Goal: Find specific page/section: Find specific page/section

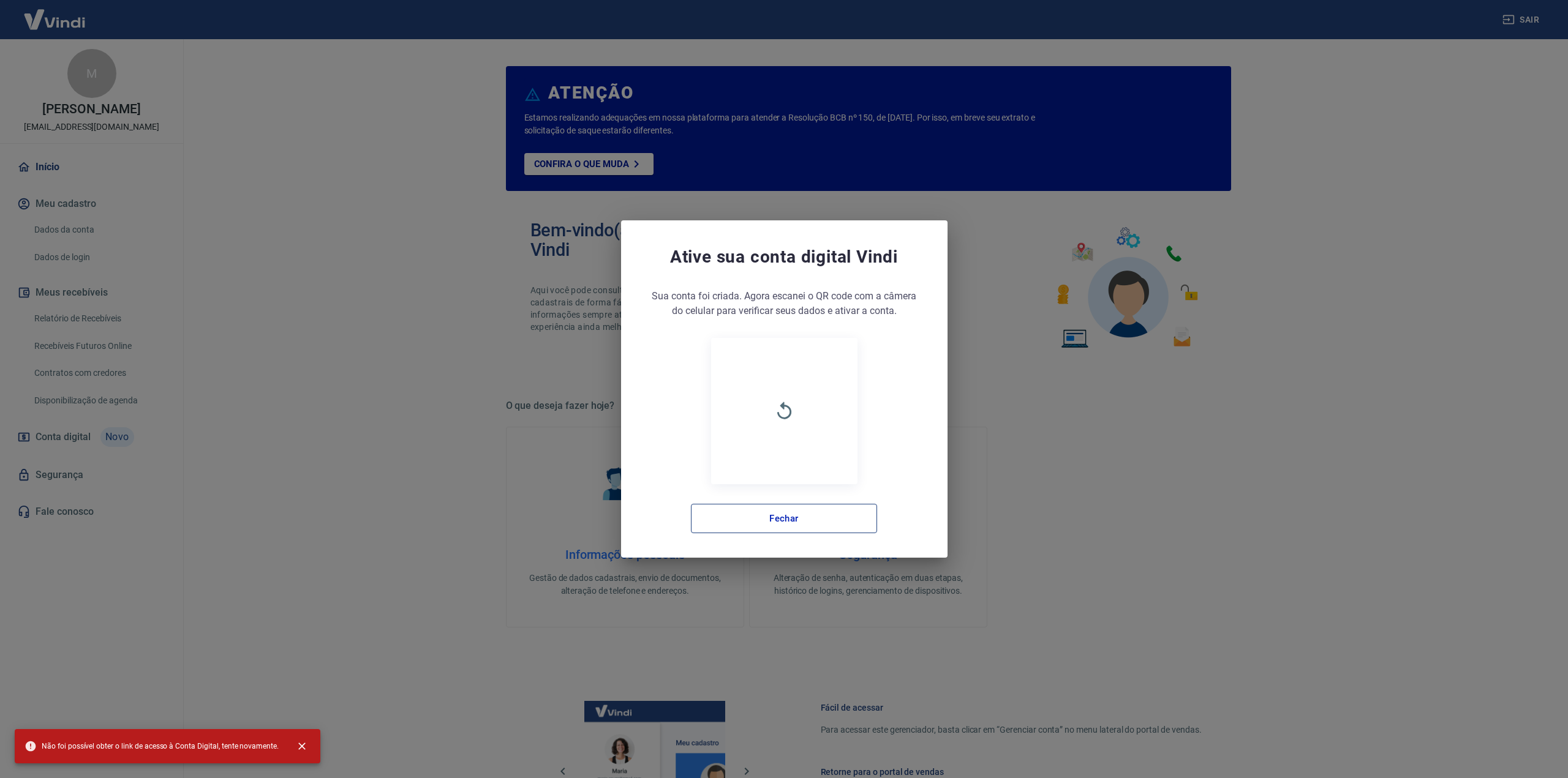
click at [837, 515] on button "Fechar" at bounding box center [784, 518] width 186 height 29
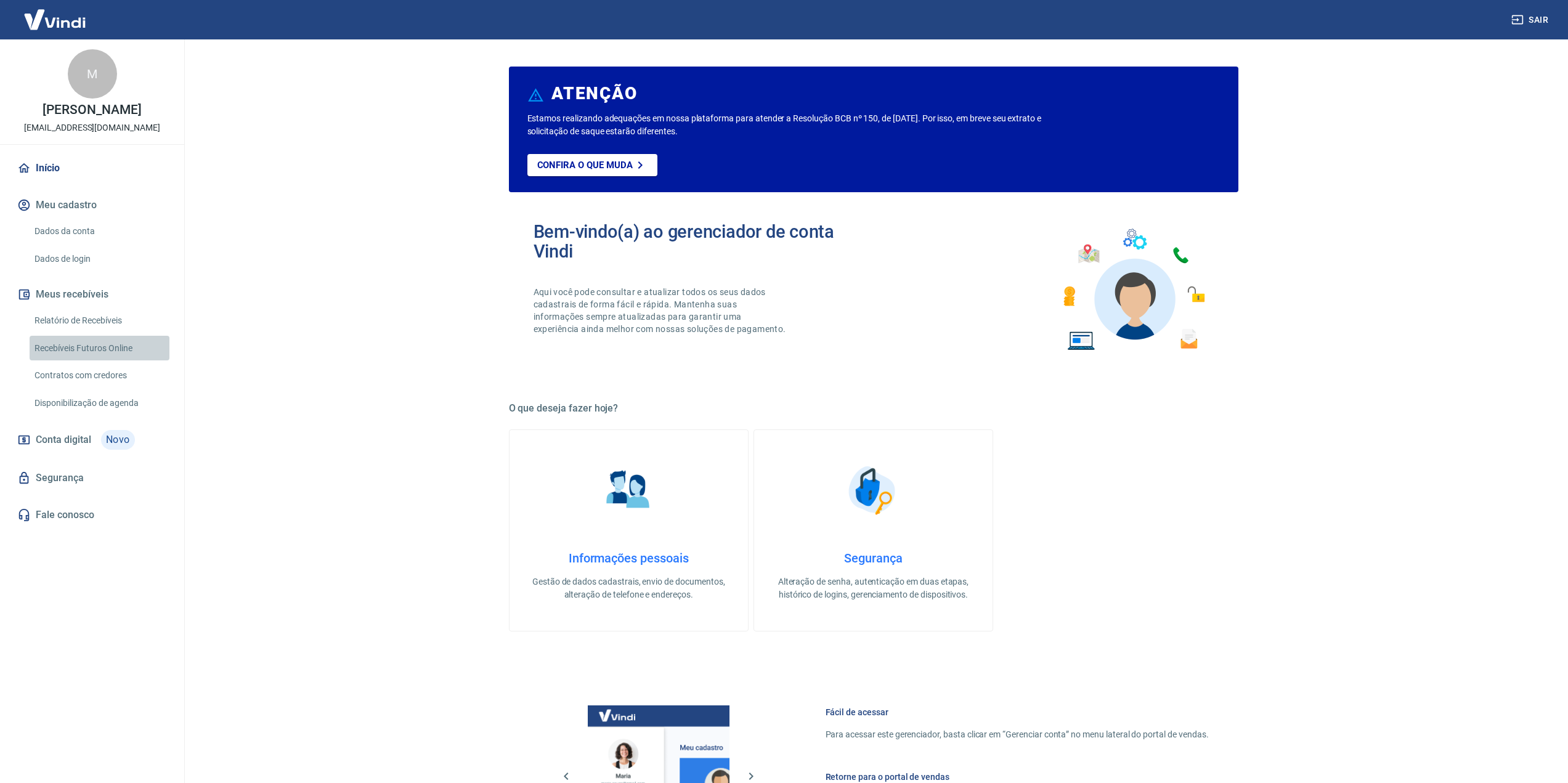
click at [121, 359] on link "Recebíveis Futuros Online" at bounding box center [99, 347] width 140 height 25
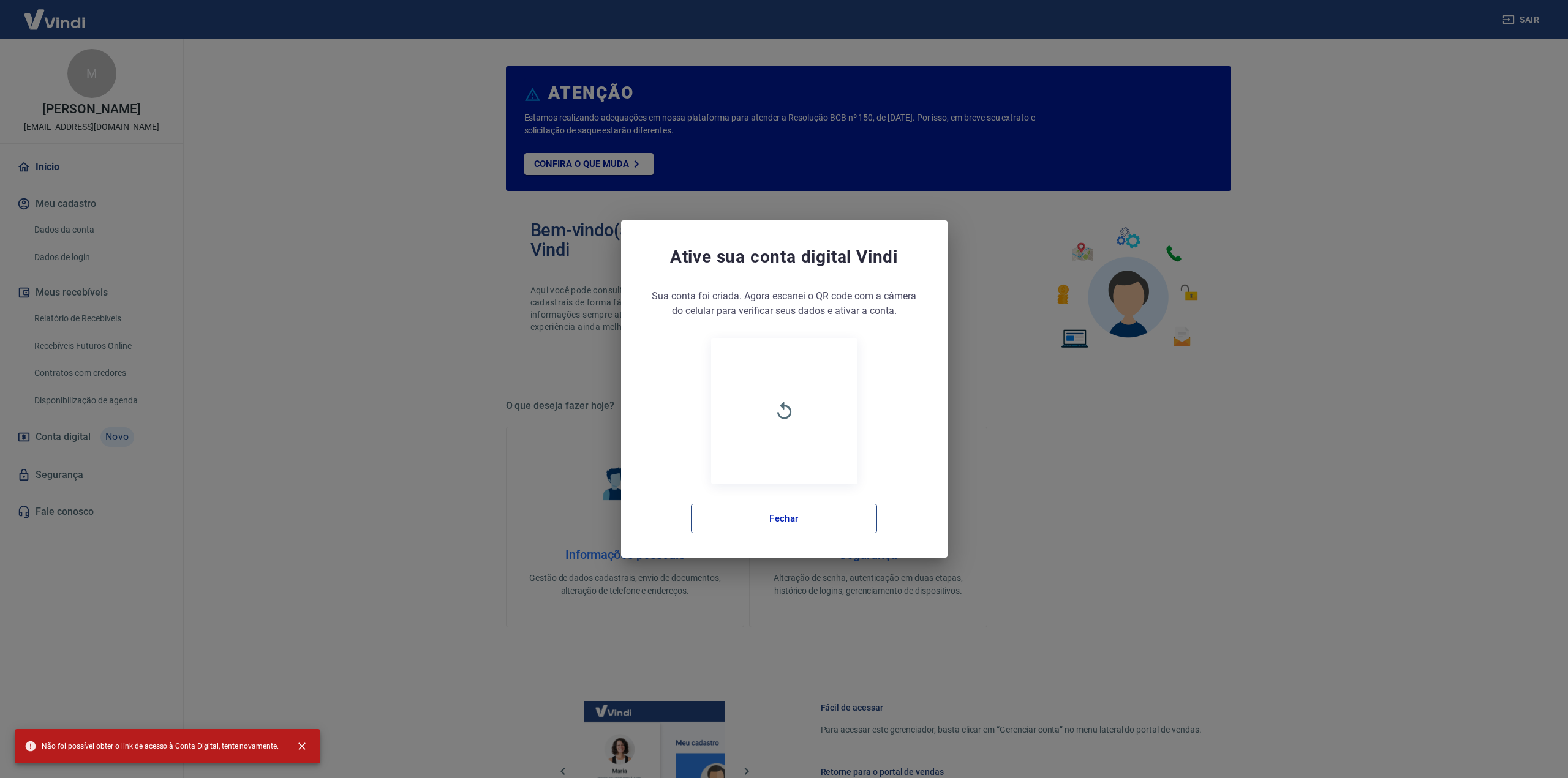
click at [753, 525] on button "Fechar" at bounding box center [784, 518] width 186 height 29
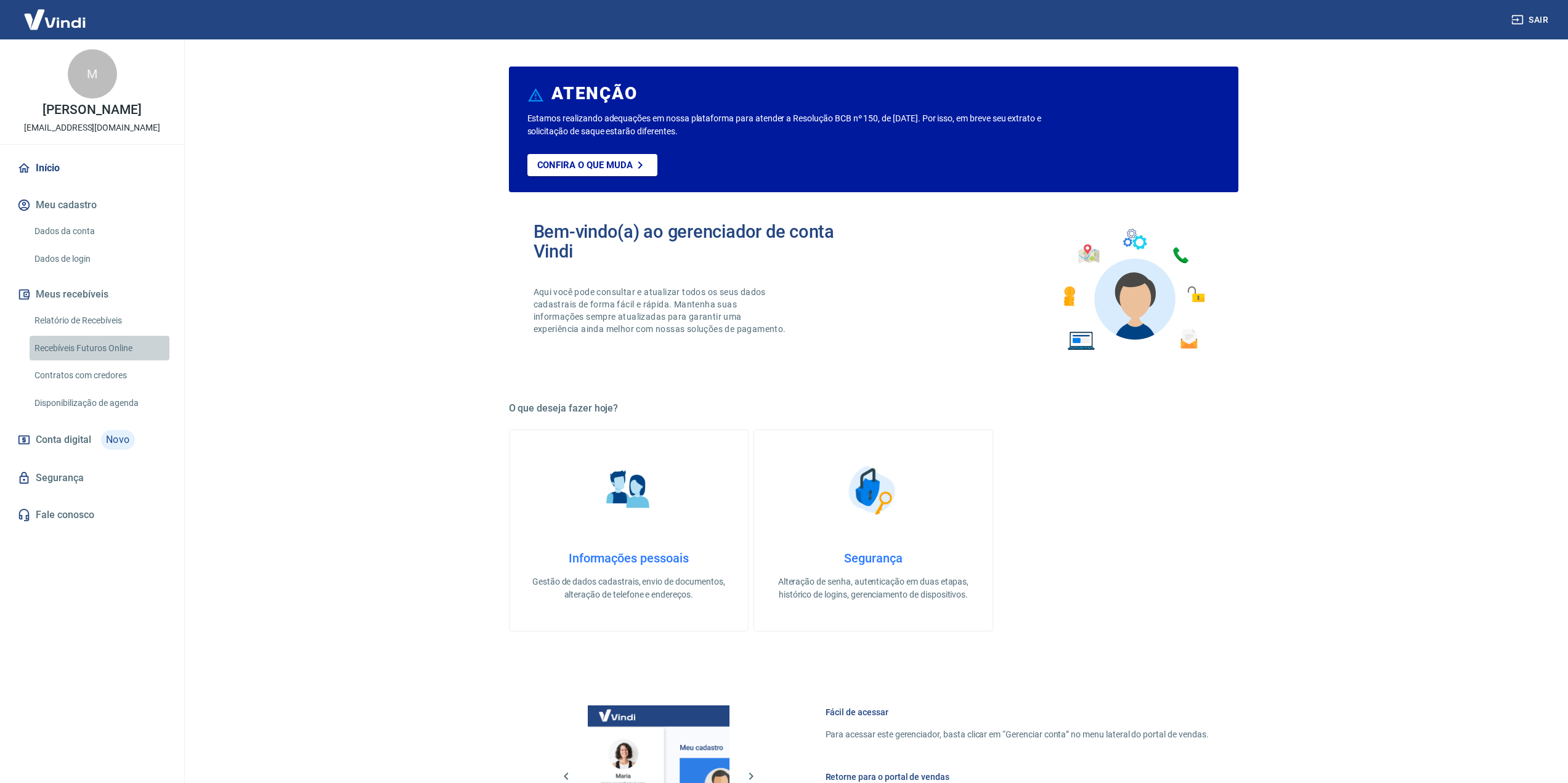
click at [100, 361] on link "Recebíveis Futuros Online" at bounding box center [99, 347] width 140 height 25
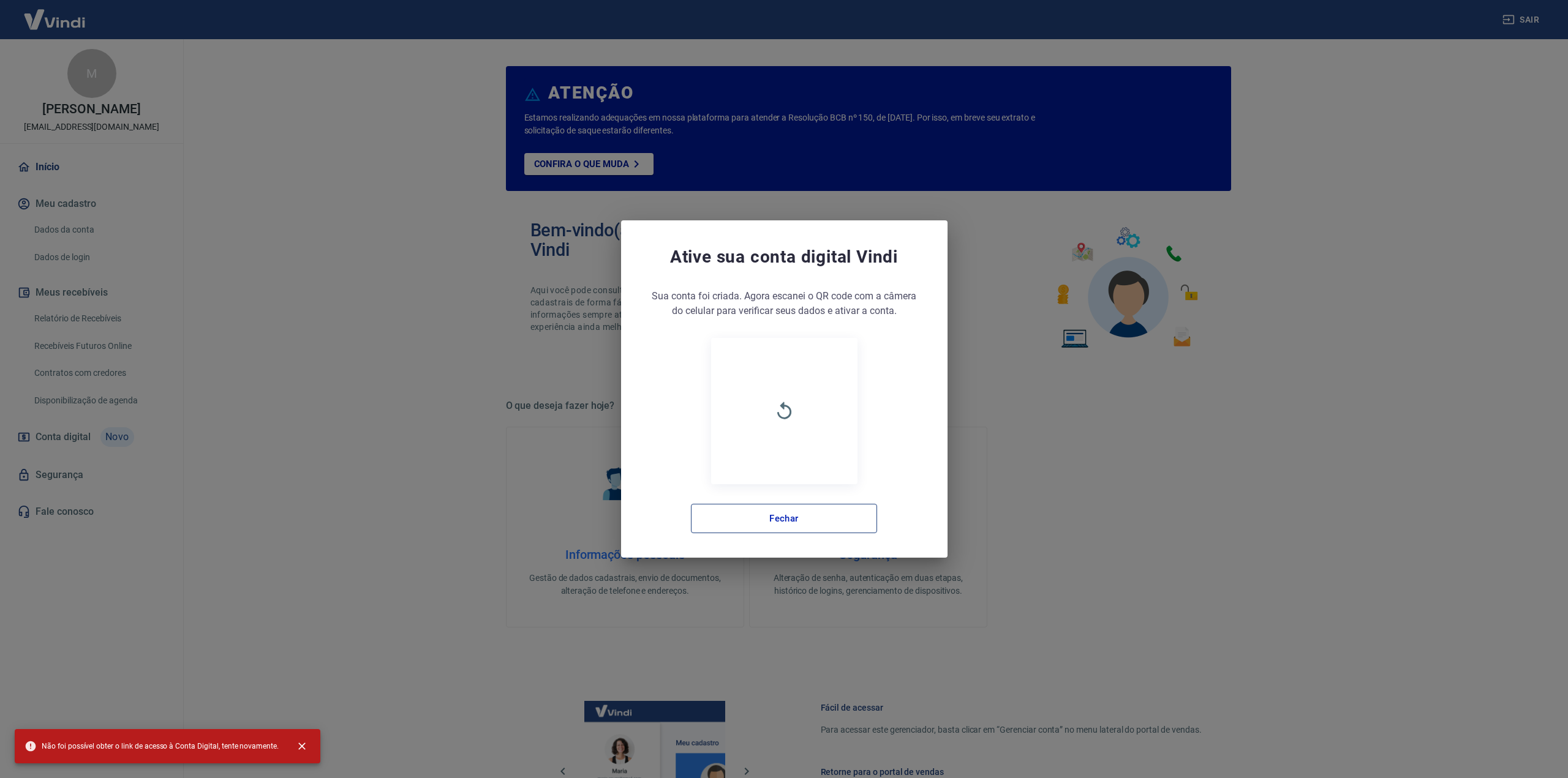
drag, startPoint x: 785, startPoint y: 500, endPoint x: 787, endPoint y: 507, distance: 7.3
click at [785, 503] on div "Sua conta foi criada. Agora clique no botão abaixo para verificar seus dados e …" at bounding box center [784, 411] width 277 height 245
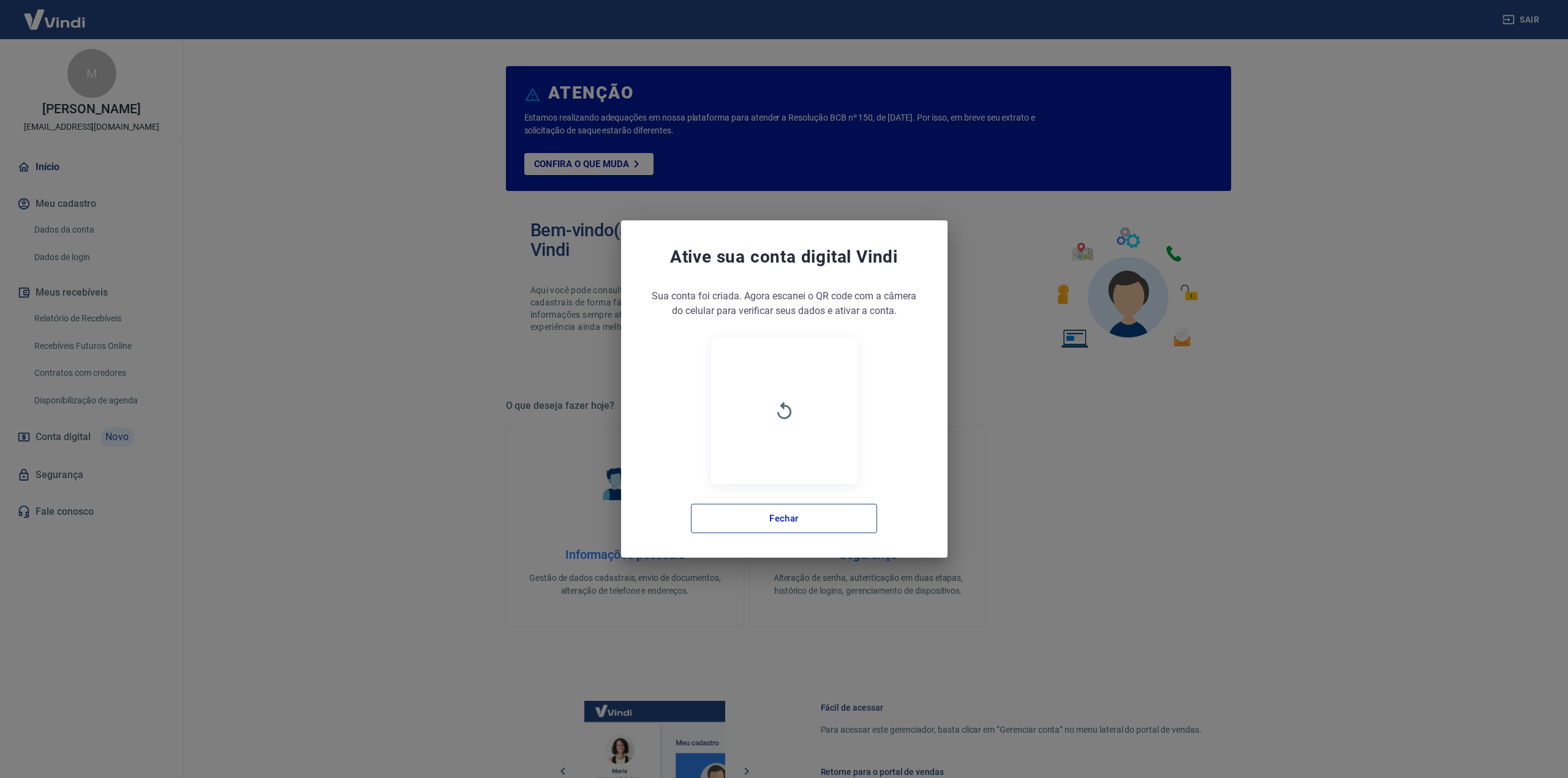
click at [789, 515] on button "Fechar" at bounding box center [784, 518] width 186 height 29
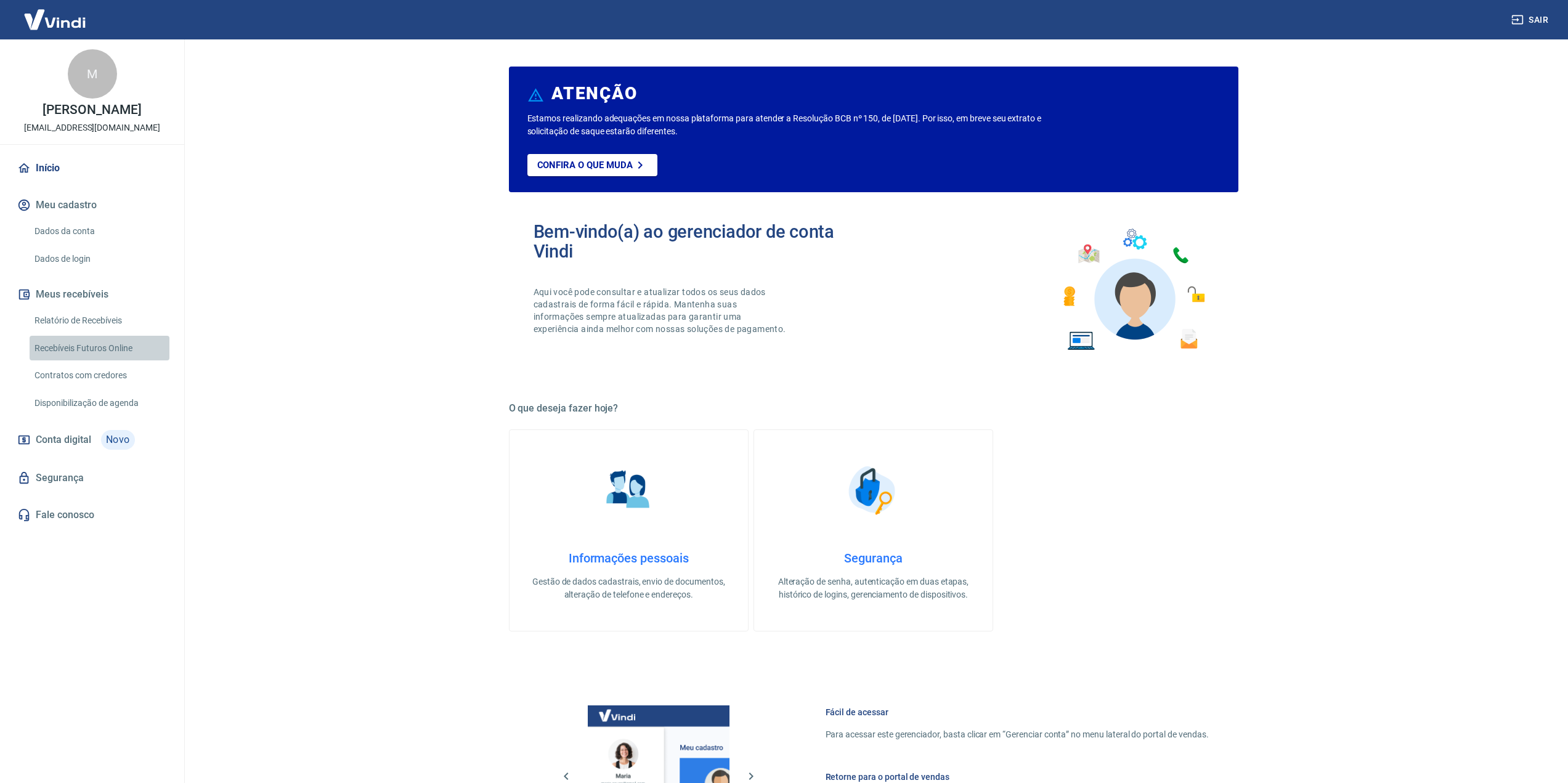
click at [72, 355] on link "Recebíveis Futuros Online" at bounding box center [99, 347] width 140 height 25
click at [87, 359] on link "Recebíveis Futuros Online" at bounding box center [99, 347] width 140 height 25
